Goal: Task Accomplishment & Management: Use online tool/utility

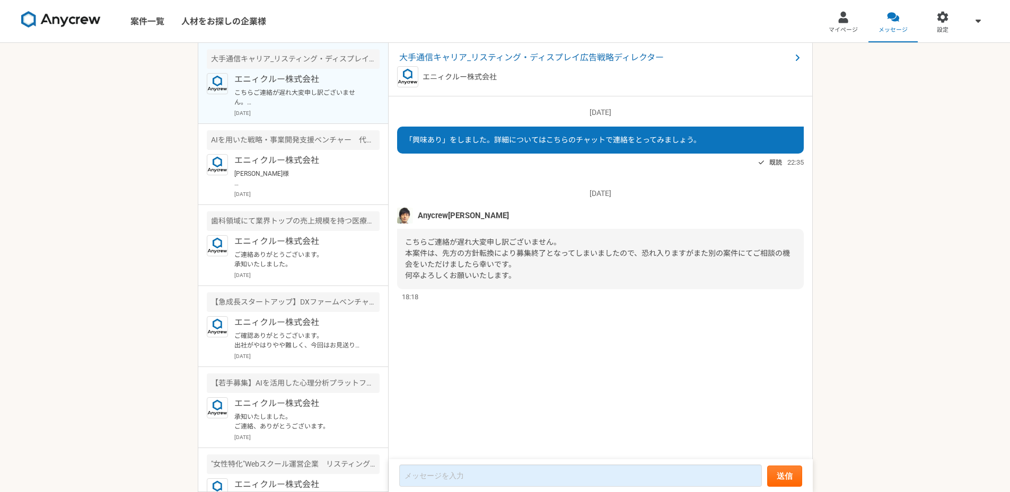
click at [135, 20] on link "案件一覧" at bounding box center [147, 21] width 51 height 42
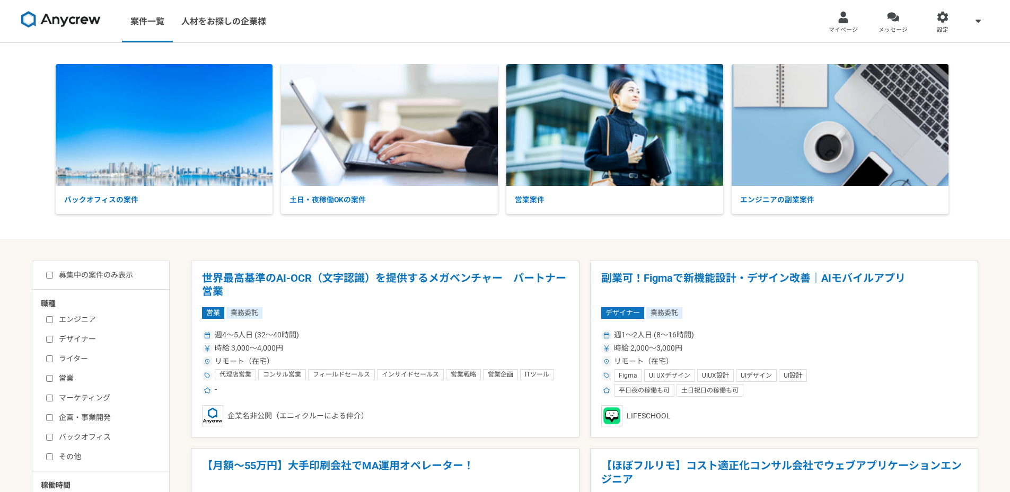
click at [48, 398] on input "マーケティング" at bounding box center [49, 398] width 7 height 7
checkbox input "true"
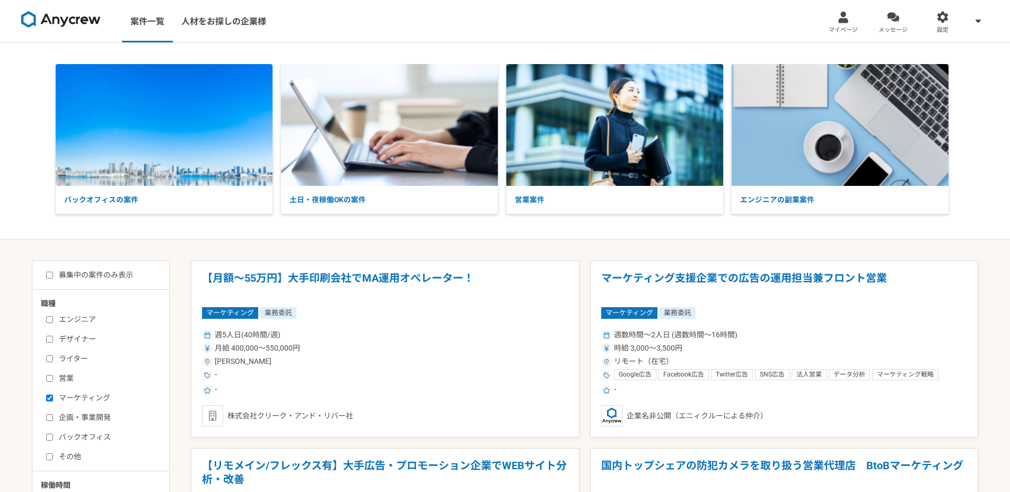
scroll to position [195, 0]
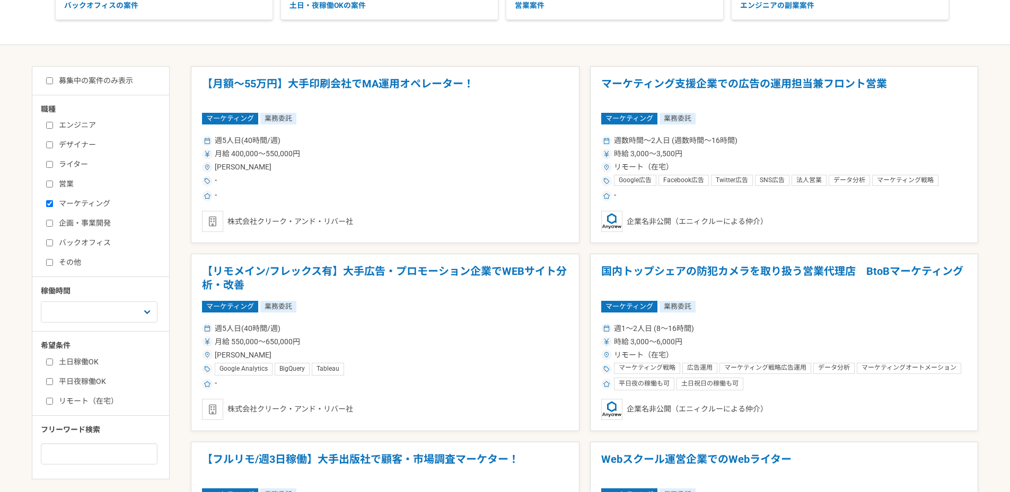
click at [50, 222] on input "企画・事業開発" at bounding box center [49, 223] width 7 height 7
checkbox input "true"
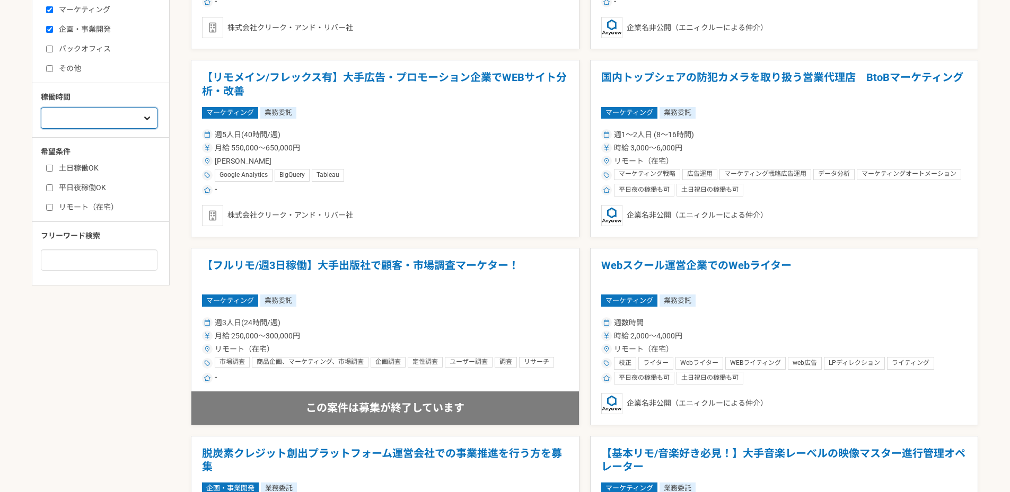
click at [75, 124] on select "週1人日（8時間）以下 週2人日（16時間）以下 週3人日（24時間）以下 週4人日（32時間）以下 週5人日（40時間）以下" at bounding box center [99, 118] width 117 height 21
click at [75, 121] on select "週1人日（8時間）以下 週2人日（16時間）以下 週3人日（24時間）以下 週4人日（32時間）以下 週5人日（40時間）以下" at bounding box center [99, 118] width 117 height 21
click at [48, 210] on input "リモート（在宅）" at bounding box center [49, 207] width 7 height 7
checkbox input "true"
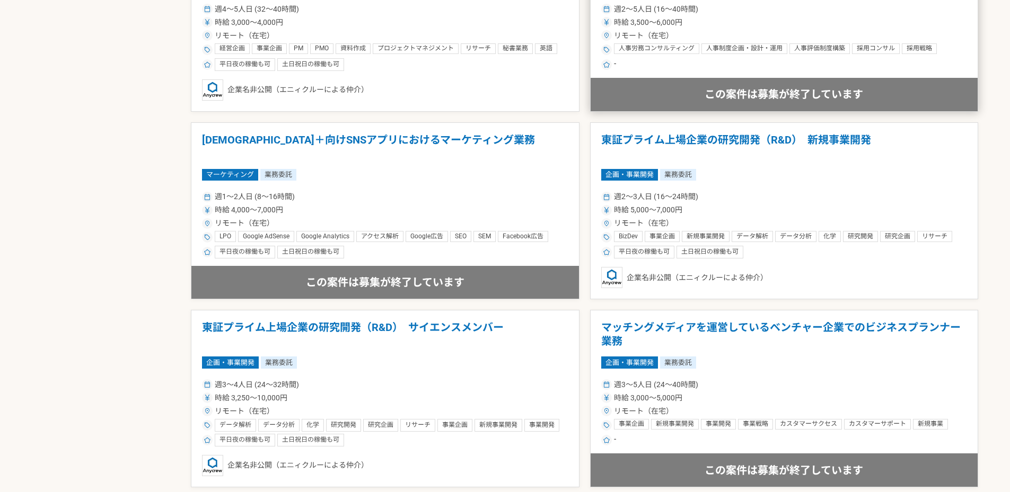
scroll to position [1647, 0]
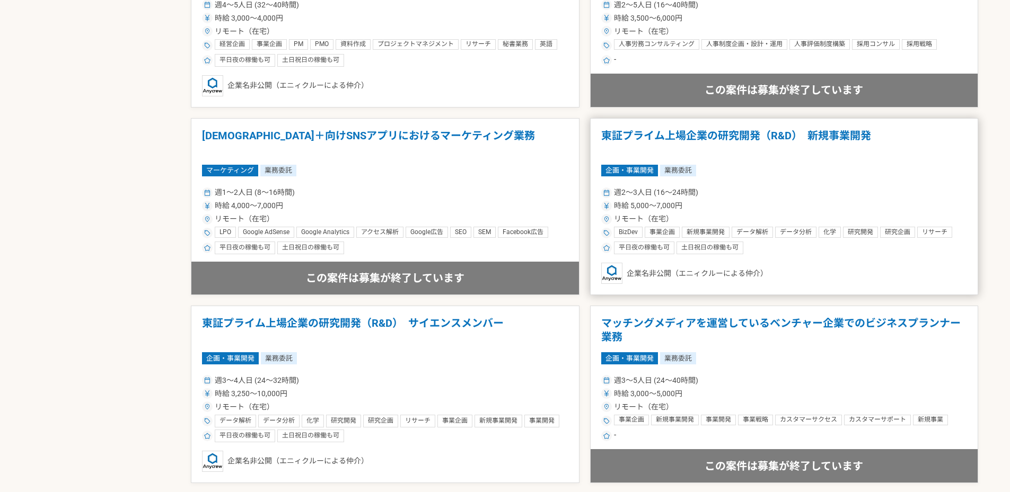
click at [609, 134] on h1 "東証プライム上場企業の研究開発（R&D）　新規事業開発" at bounding box center [784, 142] width 366 height 27
